Goal: Information Seeking & Learning: Learn about a topic

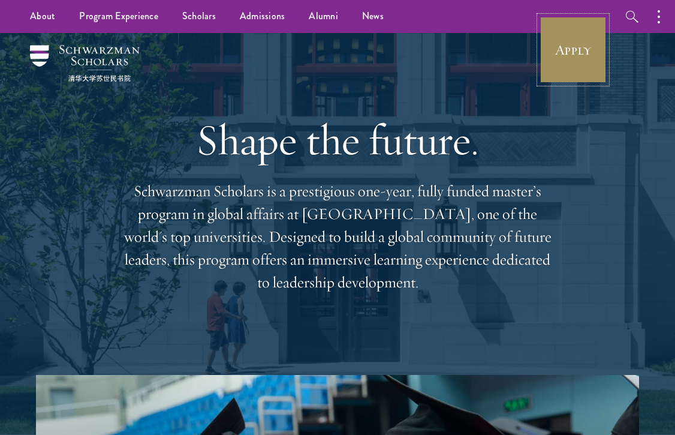
click at [567, 61] on link "Apply" at bounding box center [572, 49] width 67 height 67
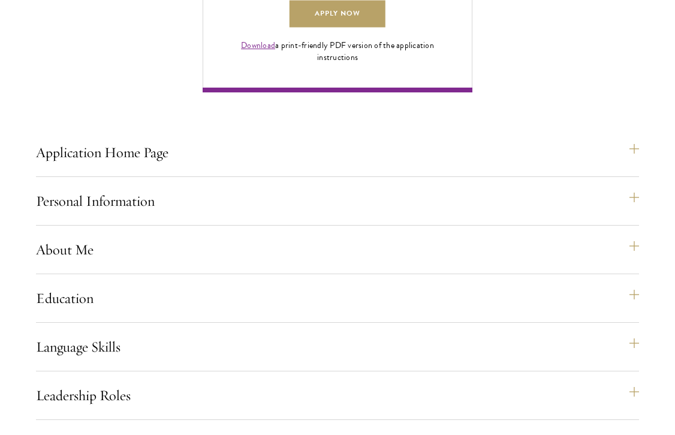
scroll to position [958, 0]
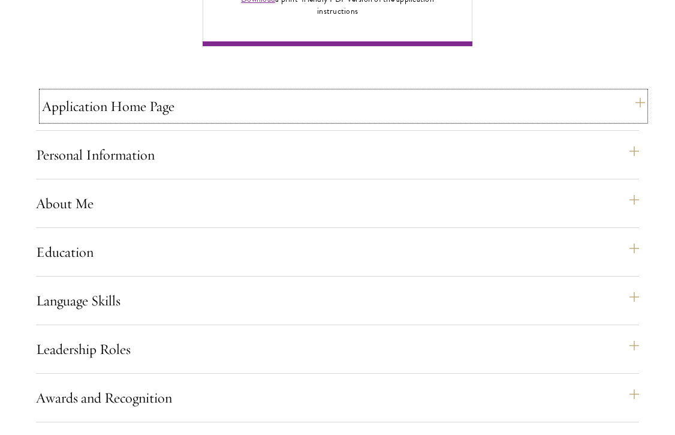
click at [297, 120] on button "Application Home Page" at bounding box center [343, 106] width 603 height 29
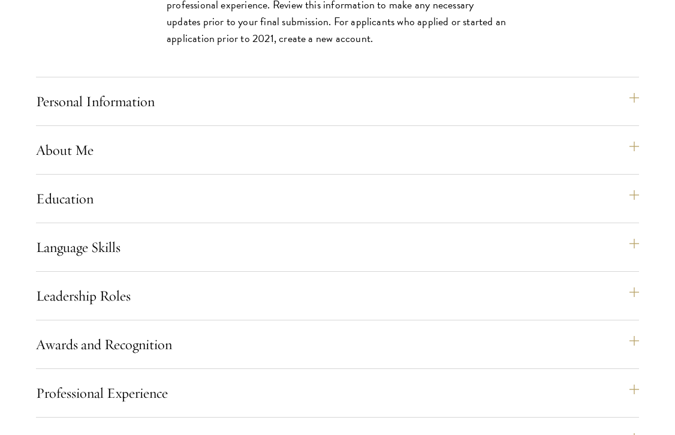
scroll to position [1418, 0]
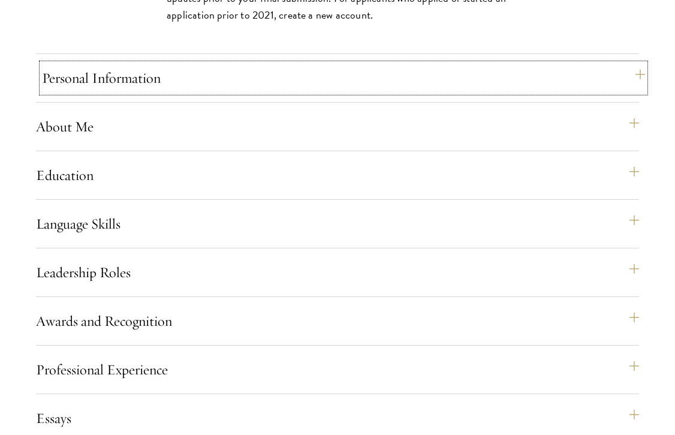
click at [289, 92] on button "Personal Information" at bounding box center [343, 78] width 603 height 29
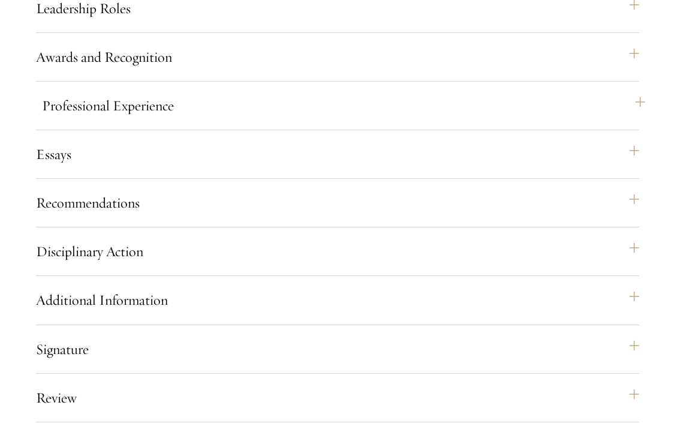
scroll to position [1534, 0]
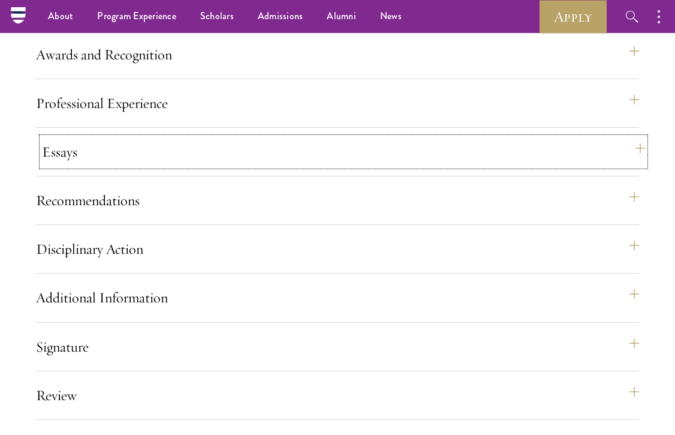
click at [256, 166] on button "Essays" at bounding box center [343, 151] width 603 height 29
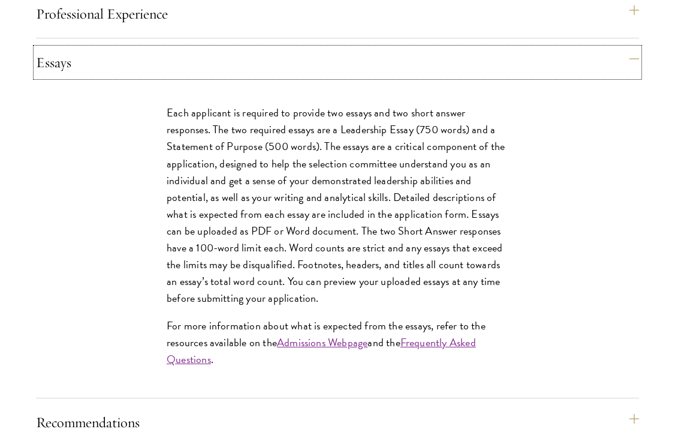
scroll to position [1414, 0]
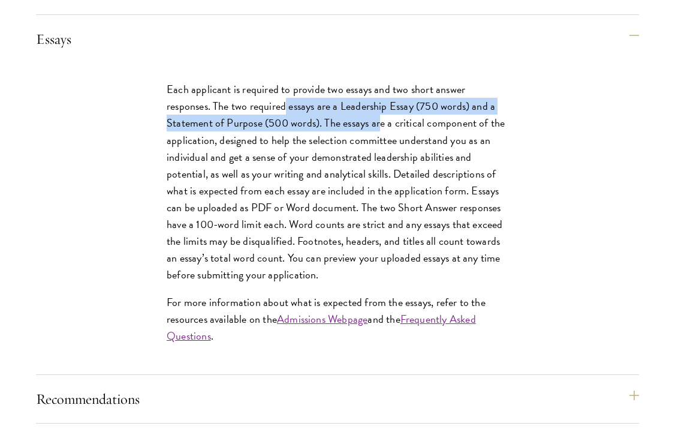
drag, startPoint x: 285, startPoint y: 143, endPoint x: 383, endPoint y: 150, distance: 98.0
click at [383, 150] on p "Each applicant is required to provide two essays and two short answer responses…" at bounding box center [338, 182] width 342 height 202
click at [238, 150] on p "Each applicant is required to provide two essays and two short answer responses…" at bounding box center [338, 182] width 342 height 202
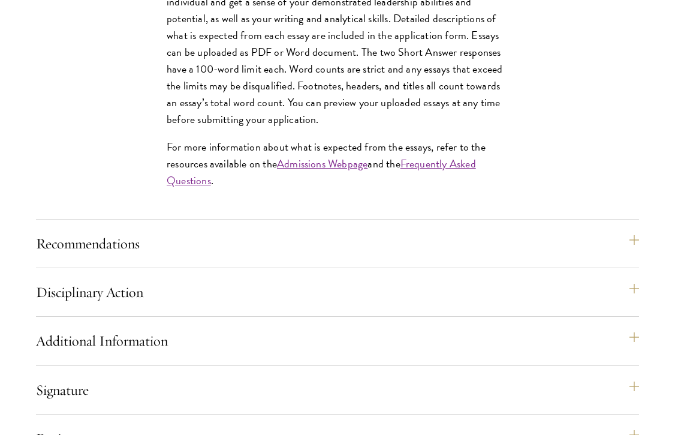
scroll to position [1582, 0]
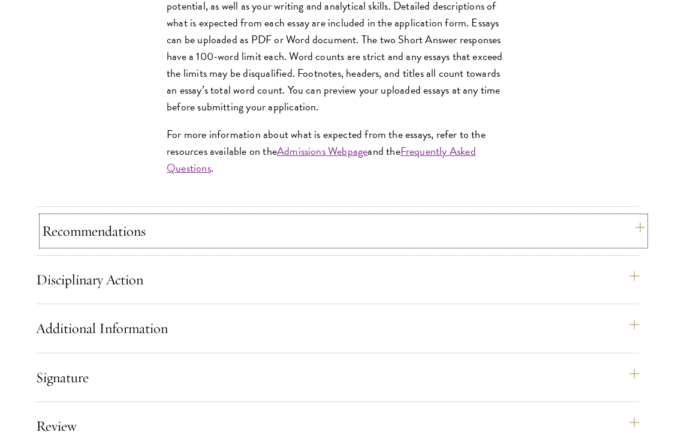
click at [199, 245] on button "Recommendations" at bounding box center [343, 230] width 603 height 29
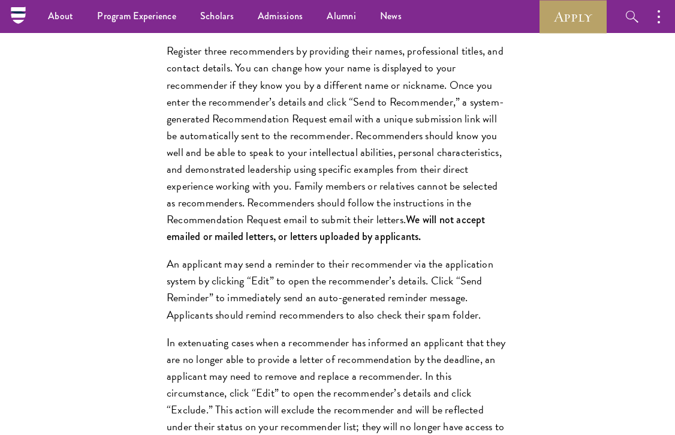
scroll to position [1455, 0]
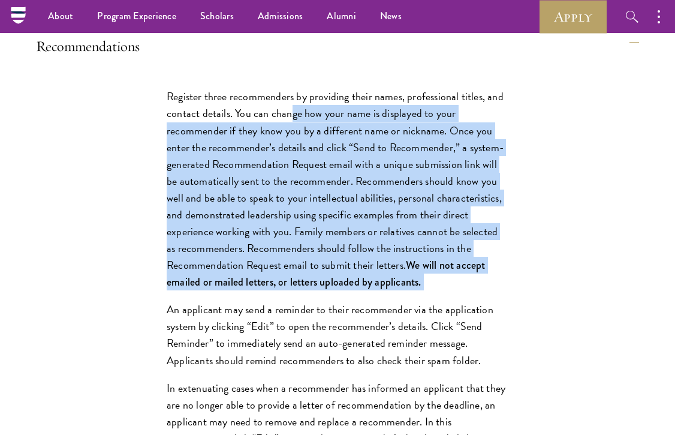
drag, startPoint x: 292, startPoint y: 149, endPoint x: 453, endPoint y: 327, distance: 239.8
click at [453, 327] on div "Register three recommenders by providing their names, professional titles, and …" at bounding box center [338, 435] width 414 height 731
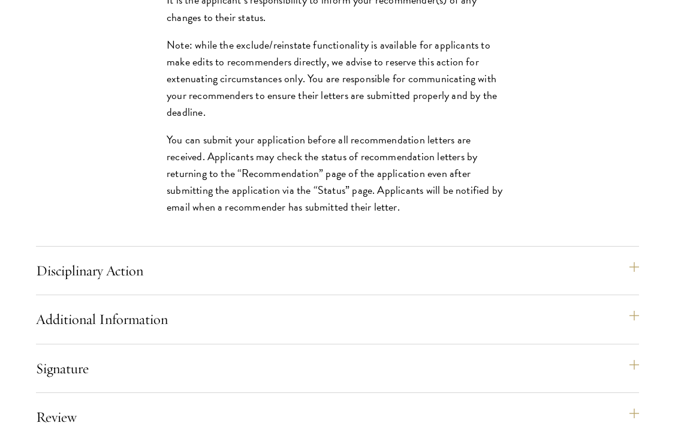
scroll to position [2017, 0]
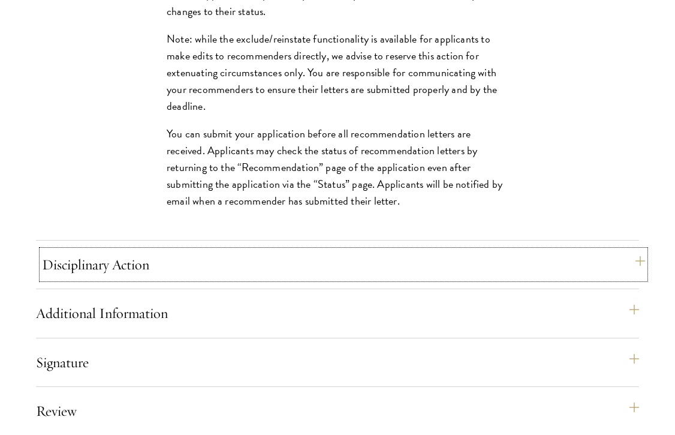
click at [402, 279] on button "Disciplinary Action" at bounding box center [343, 264] width 603 height 29
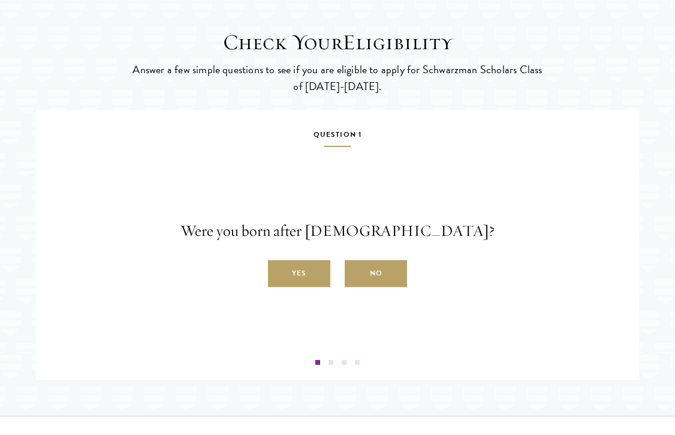
scroll to position [1965, 0]
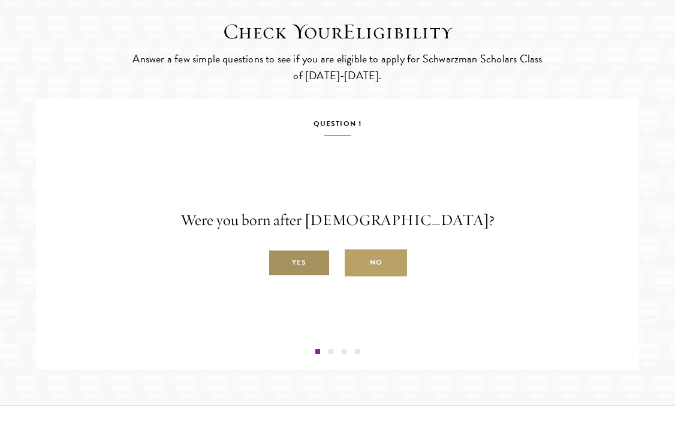
click at [311, 276] on label "Yes" at bounding box center [299, 262] width 62 height 27
click at [279, 261] on input "Yes" at bounding box center [273, 256] width 11 height 11
click at [325, 276] on label "Yes" at bounding box center [299, 262] width 62 height 27
click at [279, 261] on input "Yes" at bounding box center [273, 256] width 11 height 11
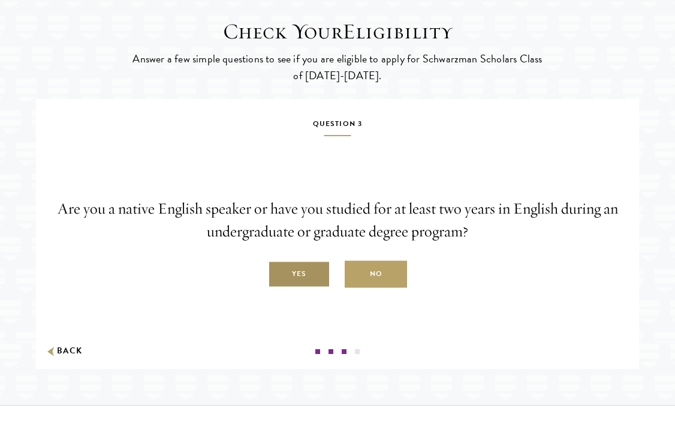
click at [321, 288] on label "Yes" at bounding box center [299, 274] width 62 height 27
click at [279, 273] on input "Yes" at bounding box center [273, 267] width 11 height 11
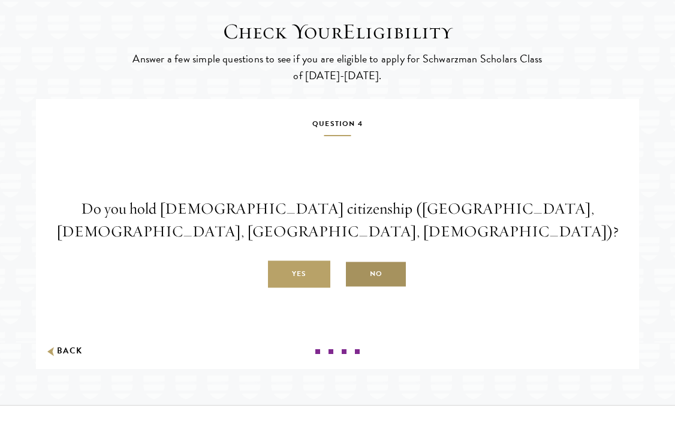
click at [392, 288] on label "No" at bounding box center [376, 274] width 62 height 27
click at [355, 273] on input "No" at bounding box center [350, 267] width 11 height 11
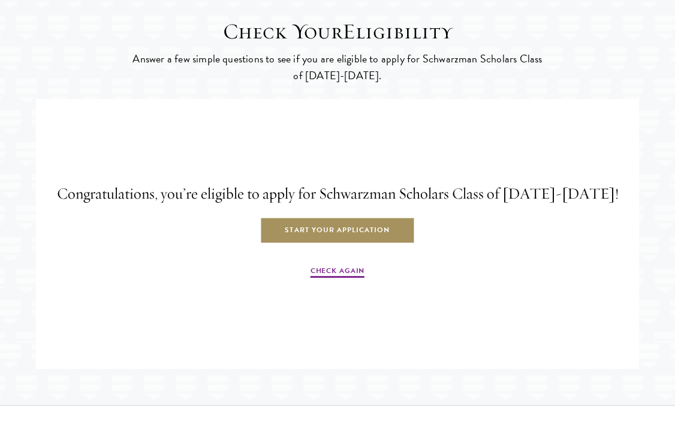
click at [399, 244] on link "Start Your Application" at bounding box center [337, 230] width 155 height 27
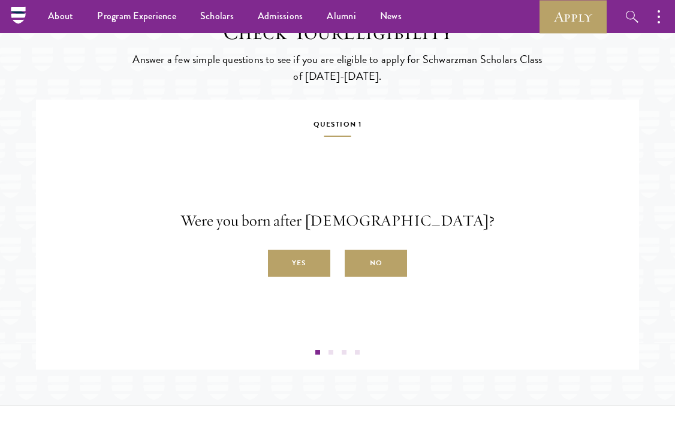
scroll to position [1965, 0]
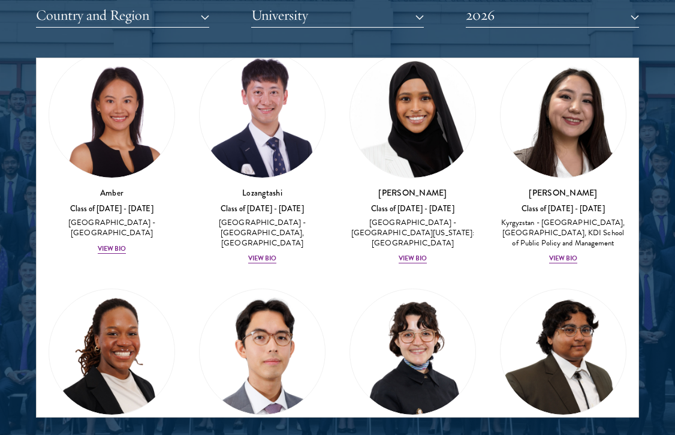
scroll to position [119, 0]
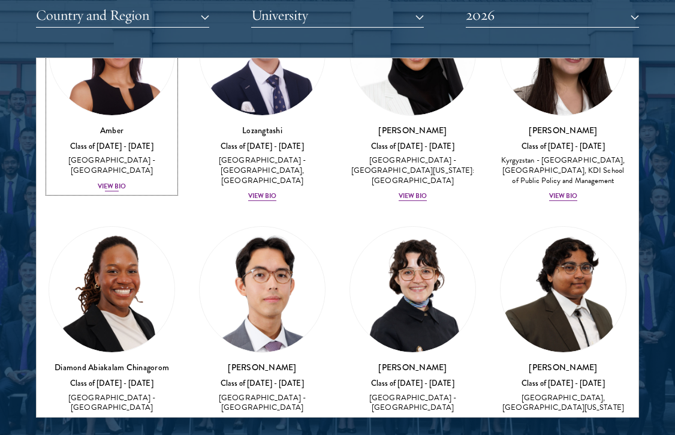
click at [123, 182] on div "View Bio" at bounding box center [112, 187] width 29 height 10
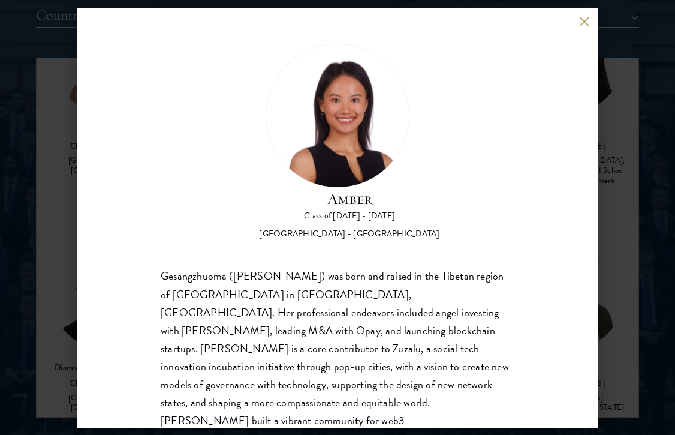
scroll to position [56, 0]
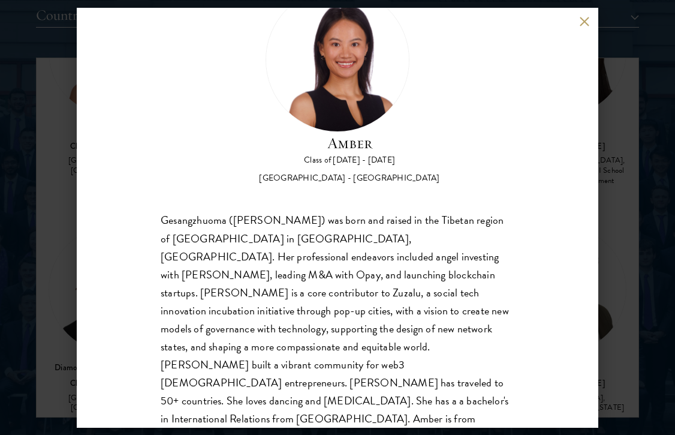
click at [637, 188] on div "Amber Class of [DATE] - [DATE] [GEOGRAPHIC_DATA] - [GEOGRAPHIC_DATA] Gesangzhuo…" at bounding box center [337, 217] width 675 height 435
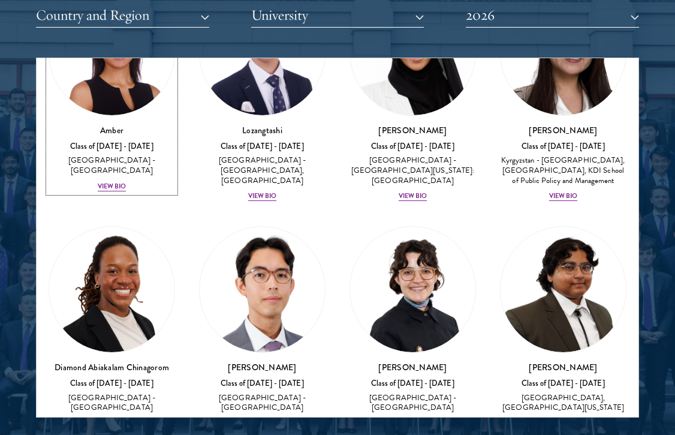
scroll to position [50, 0]
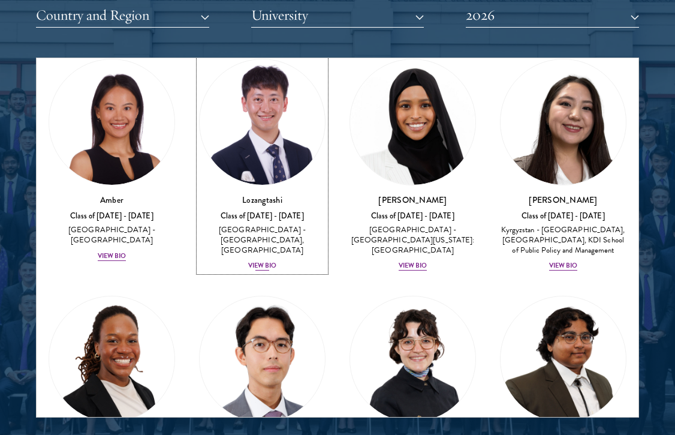
click at [272, 261] on div "View Bio" at bounding box center [262, 266] width 29 height 10
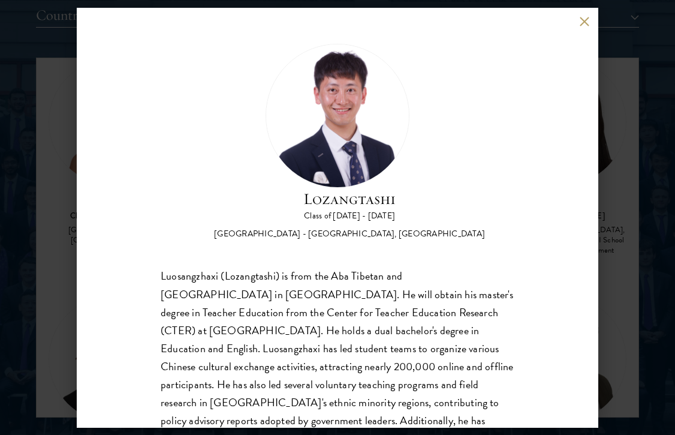
click at [638, 228] on div "Lozangtashi Class of [DATE] - [DATE] [GEOGRAPHIC_DATA] - [GEOGRAPHIC_DATA], [GE…" at bounding box center [337, 217] width 675 height 435
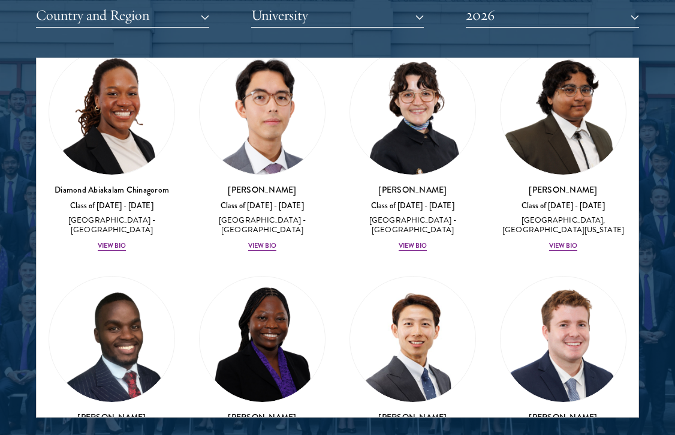
scroll to position [516, 0]
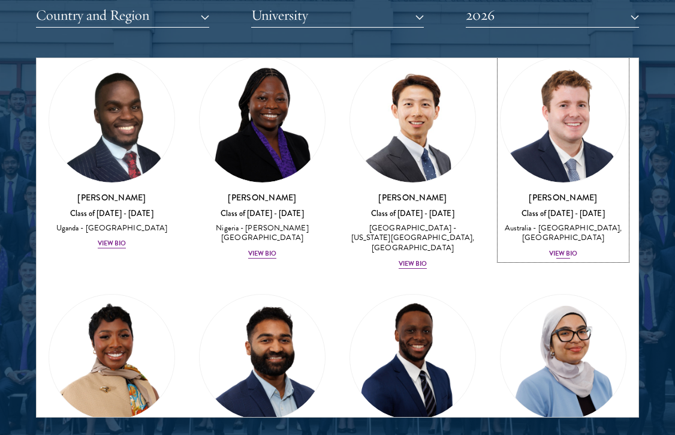
click at [566, 258] on div "View Bio" at bounding box center [563, 254] width 29 height 10
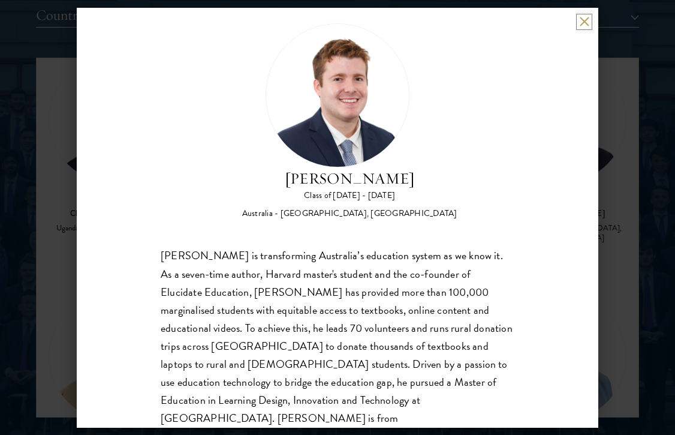
scroll to position [38, 0]
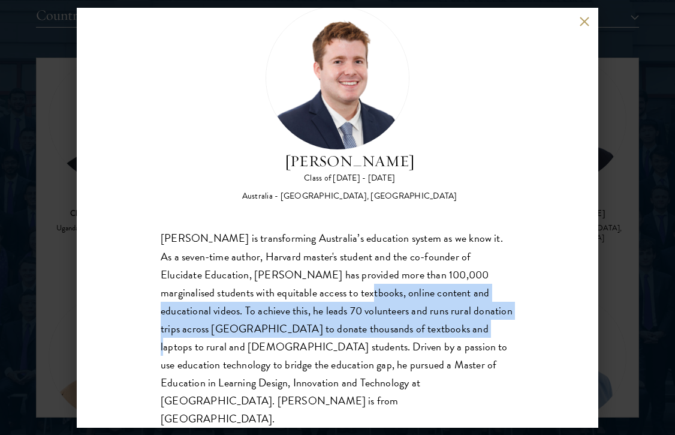
drag, startPoint x: 294, startPoint y: 296, endPoint x: 353, endPoint y: 334, distance: 70.7
click at [353, 334] on div "[PERSON_NAME] is transforming Australia’s education system as we know it. As a …" at bounding box center [338, 328] width 354 height 198
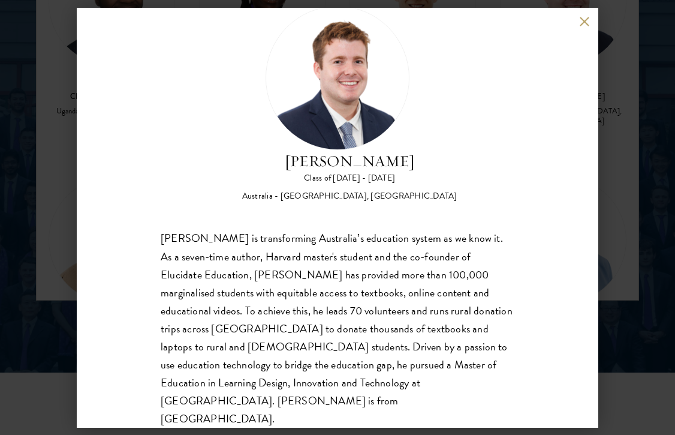
scroll to position [1606, 0]
